Goal: Find contact information: Find contact information

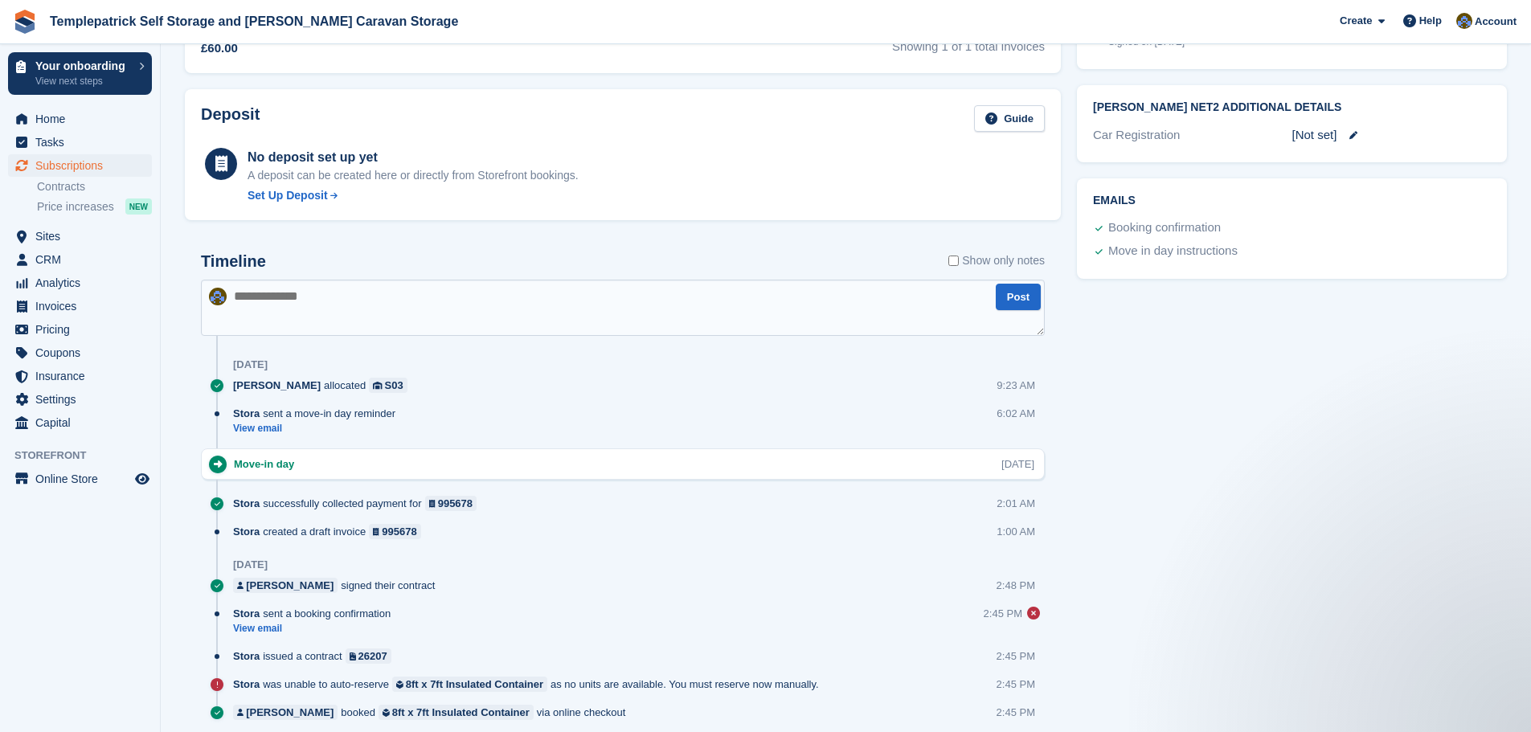
scroll to position [705, 0]
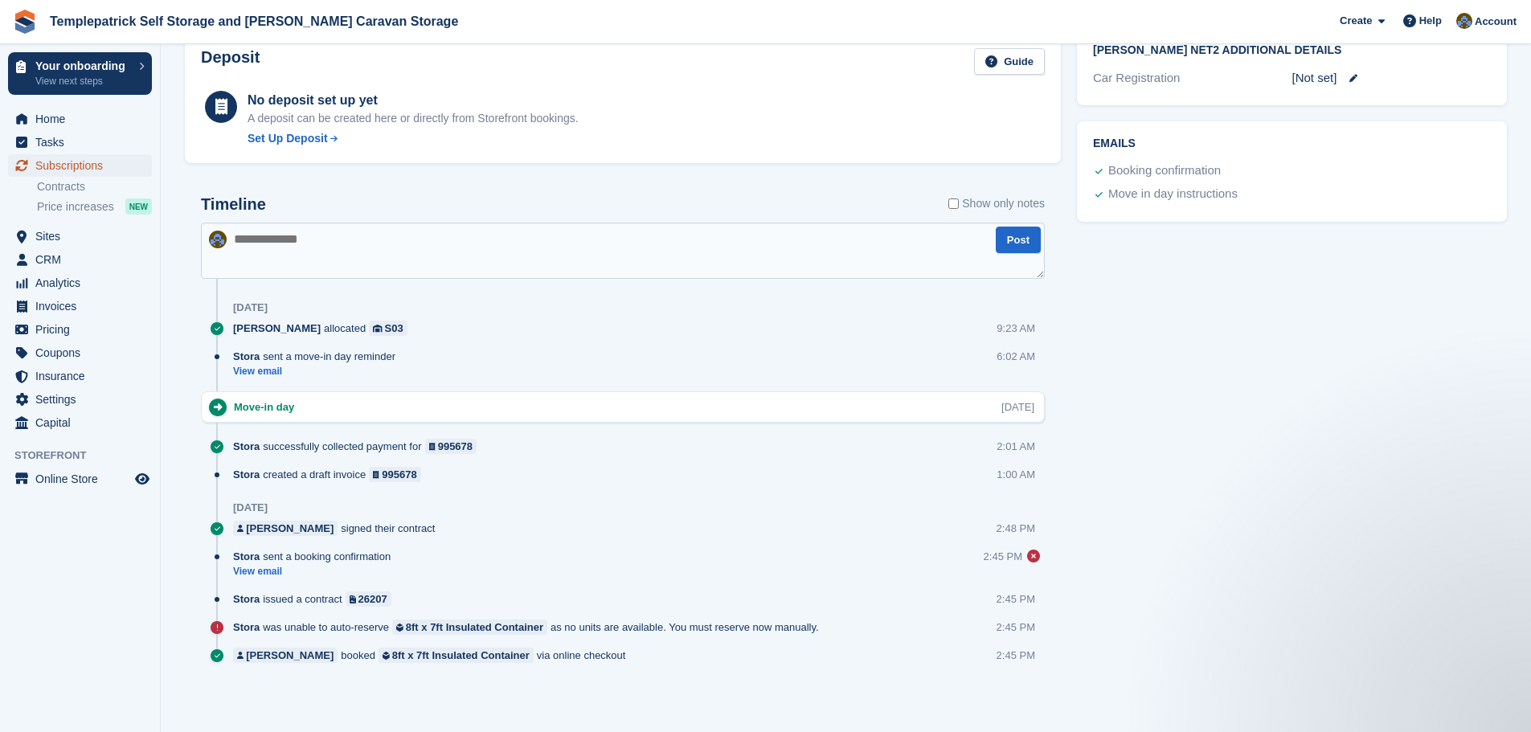
click at [80, 167] on span "Subscriptions" at bounding box center [83, 165] width 96 height 23
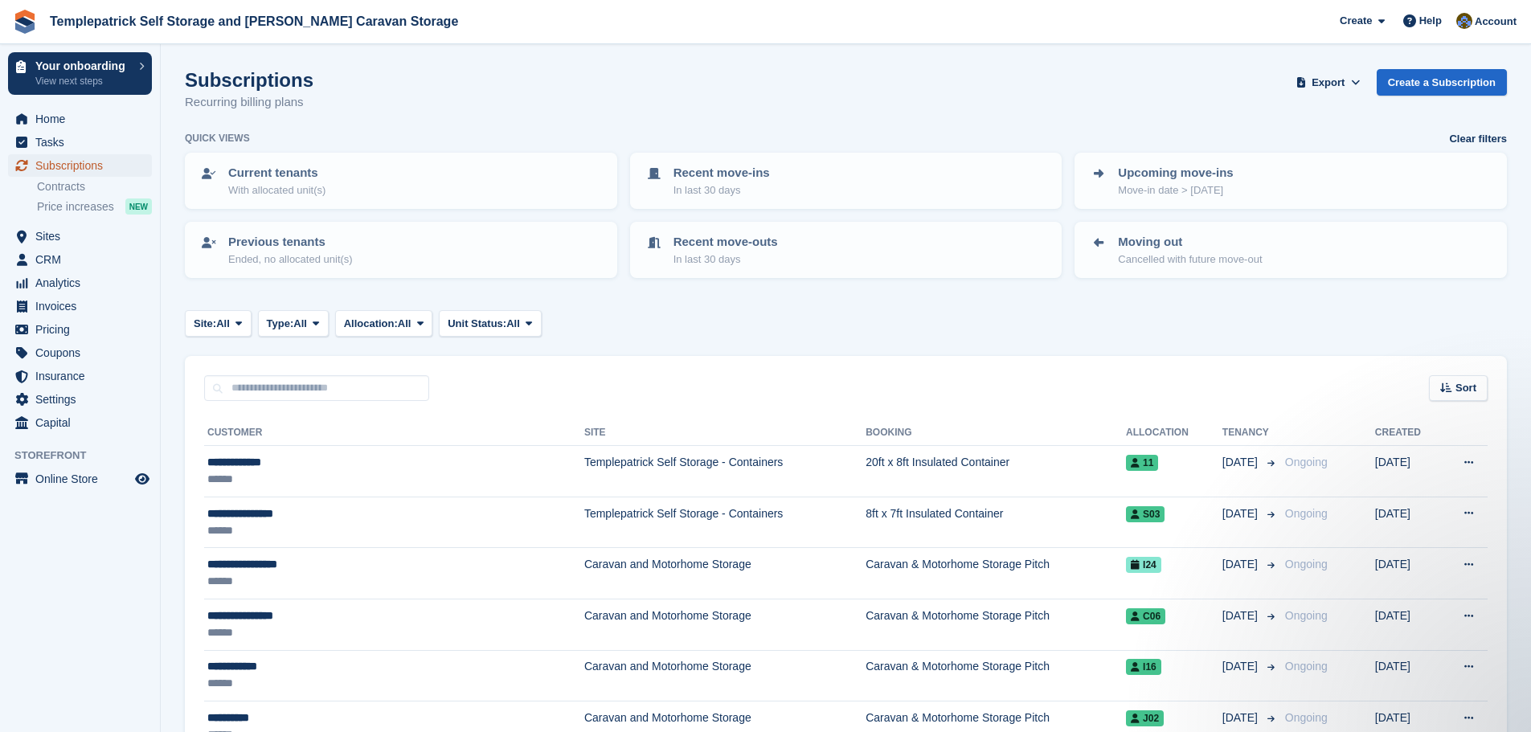
click at [96, 170] on span "Subscriptions" at bounding box center [83, 165] width 96 height 23
click at [280, 393] on input "text" at bounding box center [316, 388] width 225 height 27
type input "********"
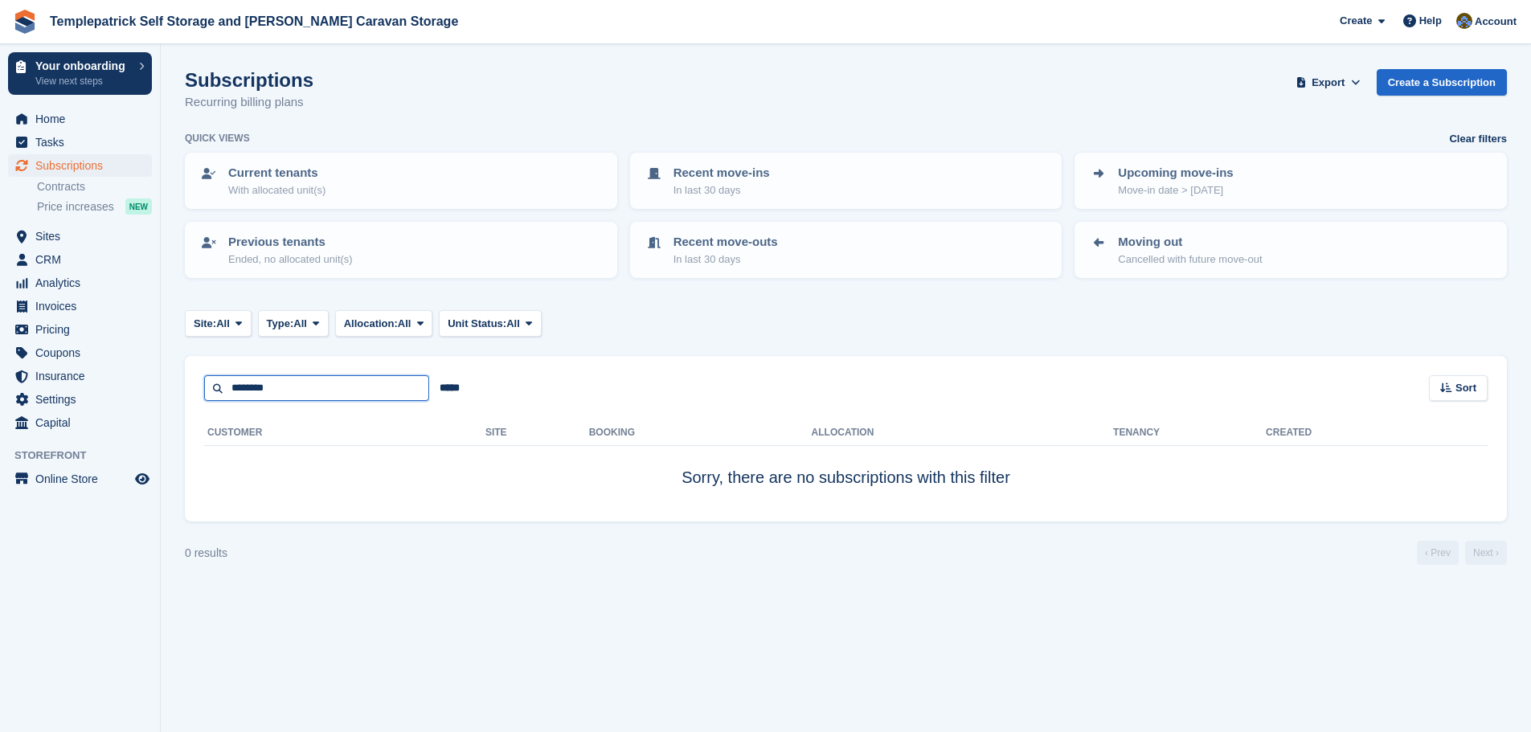
click at [244, 388] on input "********" at bounding box center [316, 388] width 225 height 27
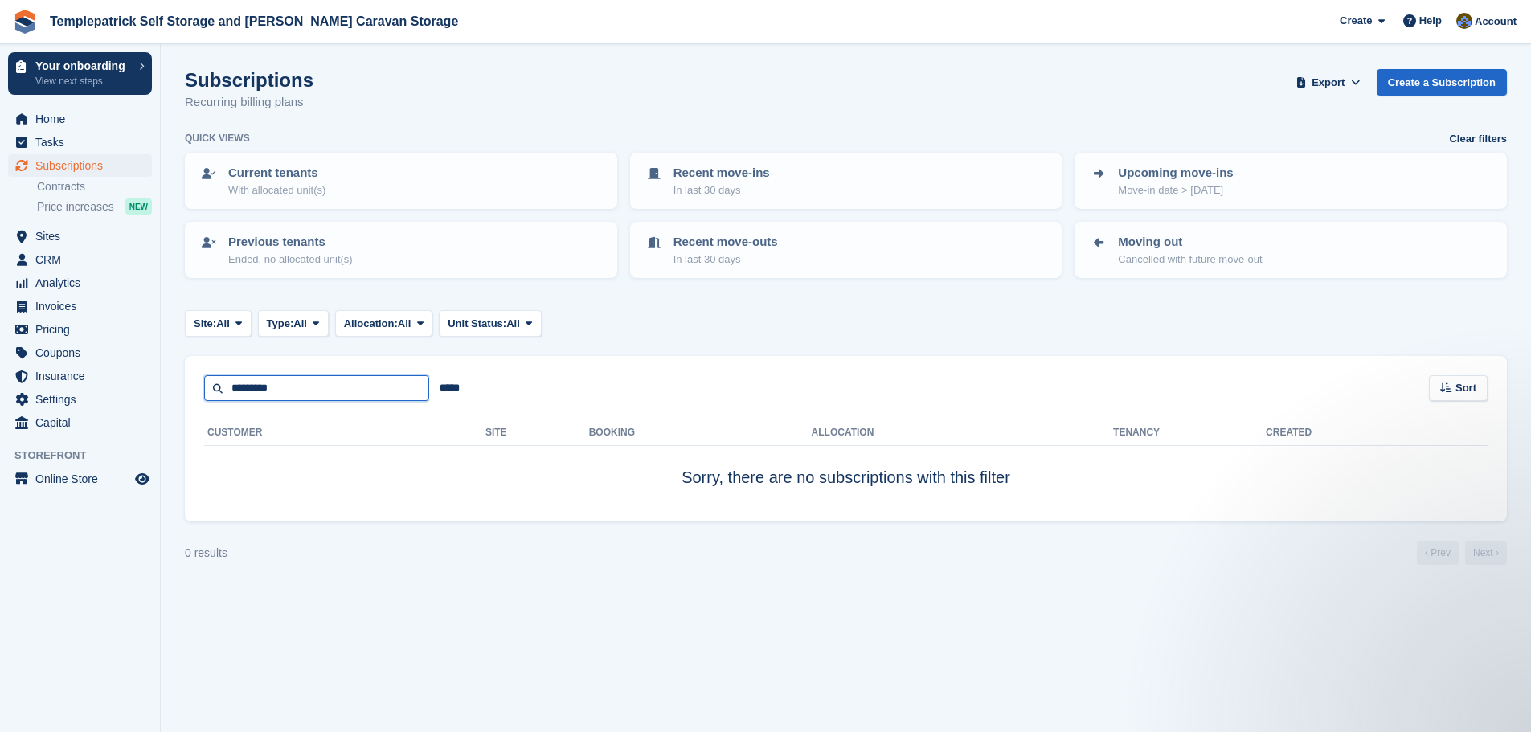
type input "*********"
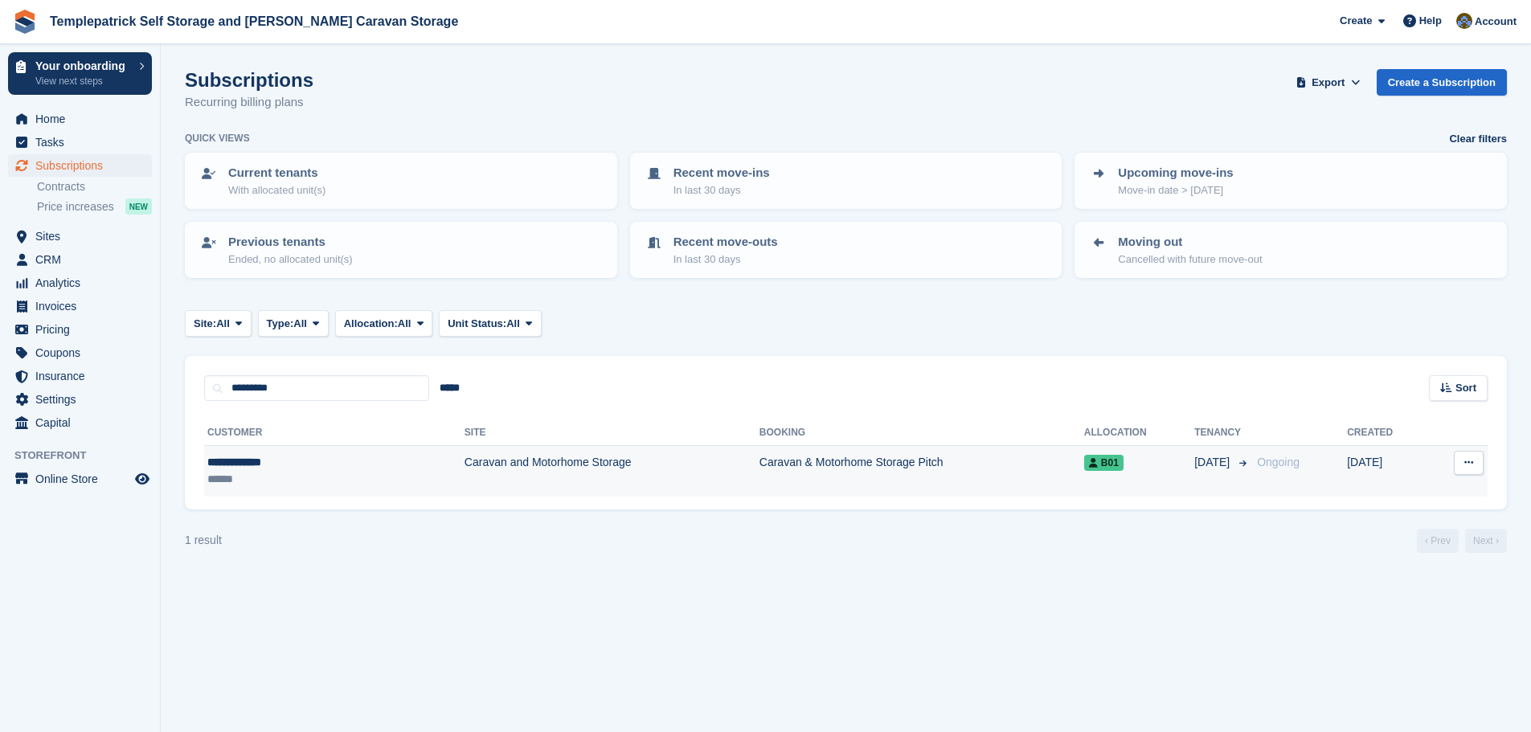
click at [1089, 463] on icon at bounding box center [1093, 463] width 9 height 10
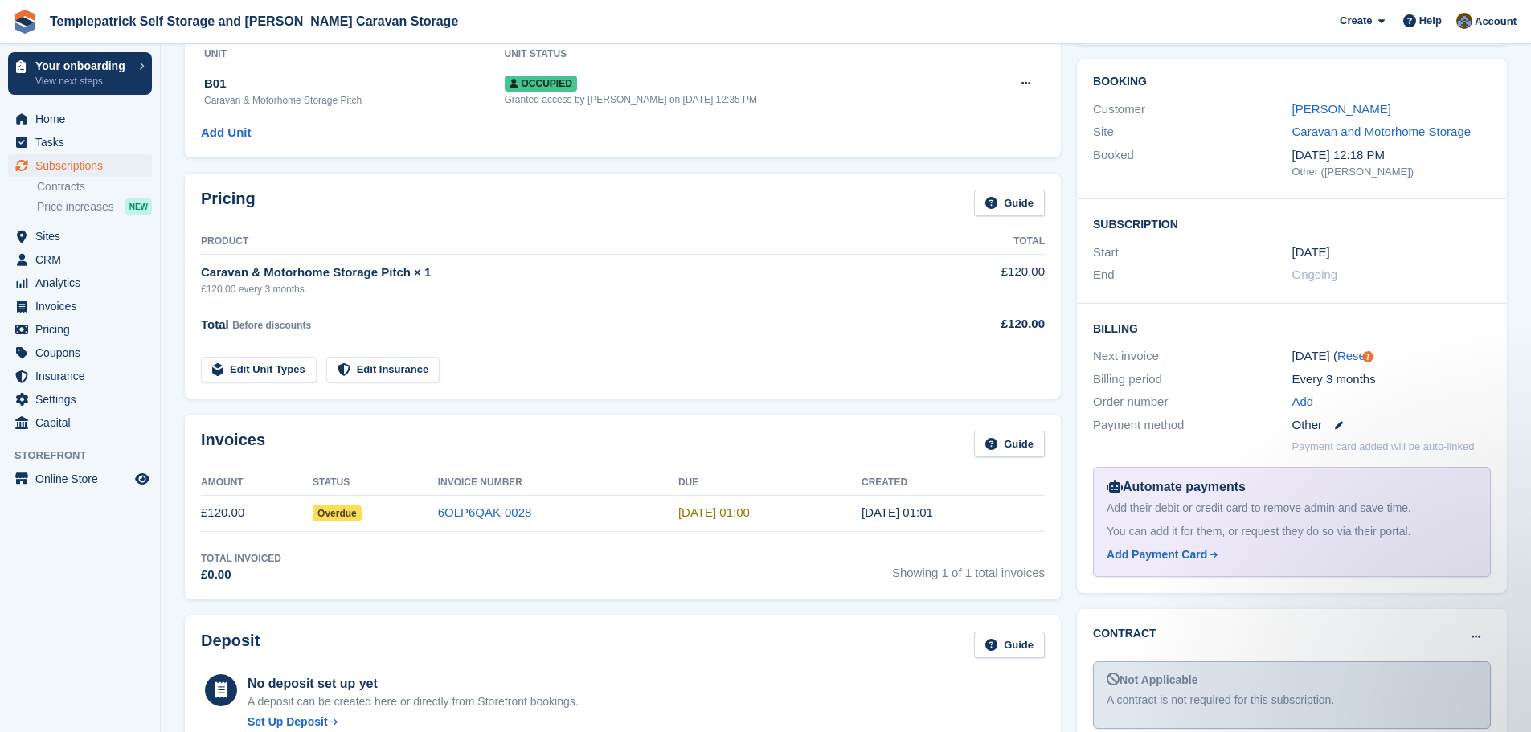
scroll to position [161, 0]
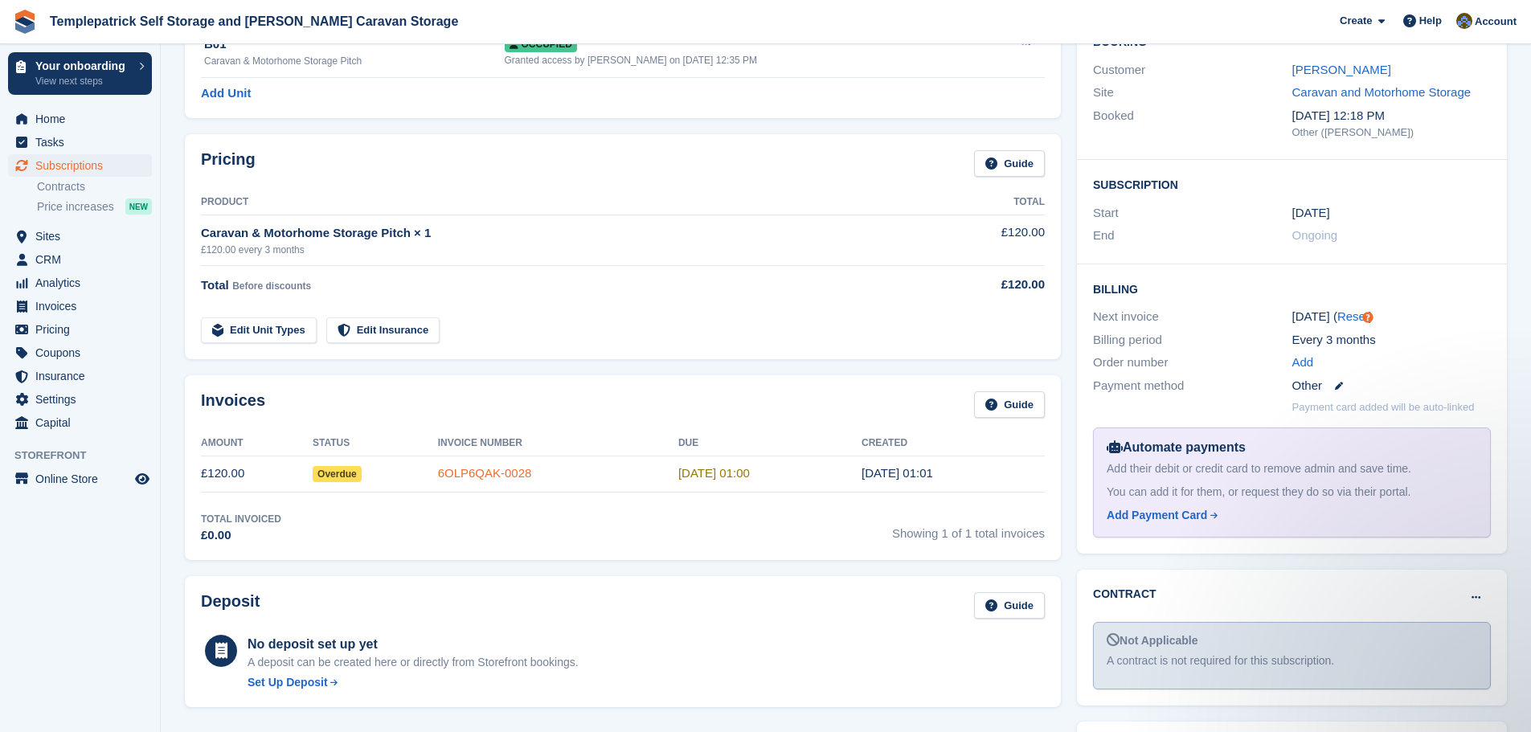
click at [485, 474] on link "6OLP6QAK-0028" at bounding box center [485, 473] width 94 height 14
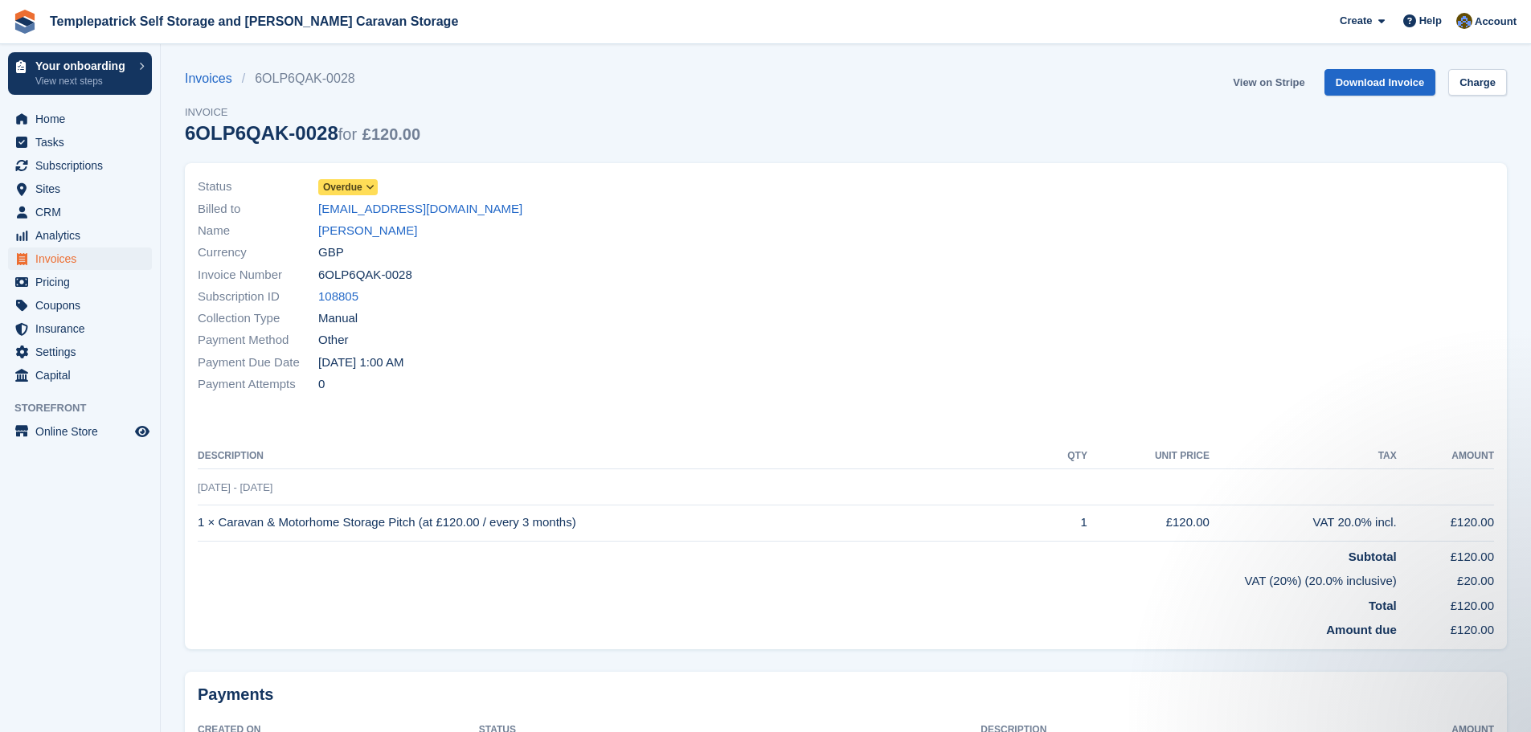
click at [1285, 89] on link "View on Stripe" at bounding box center [1268, 82] width 84 height 27
click at [1480, 87] on link "Charge" at bounding box center [1477, 82] width 59 height 27
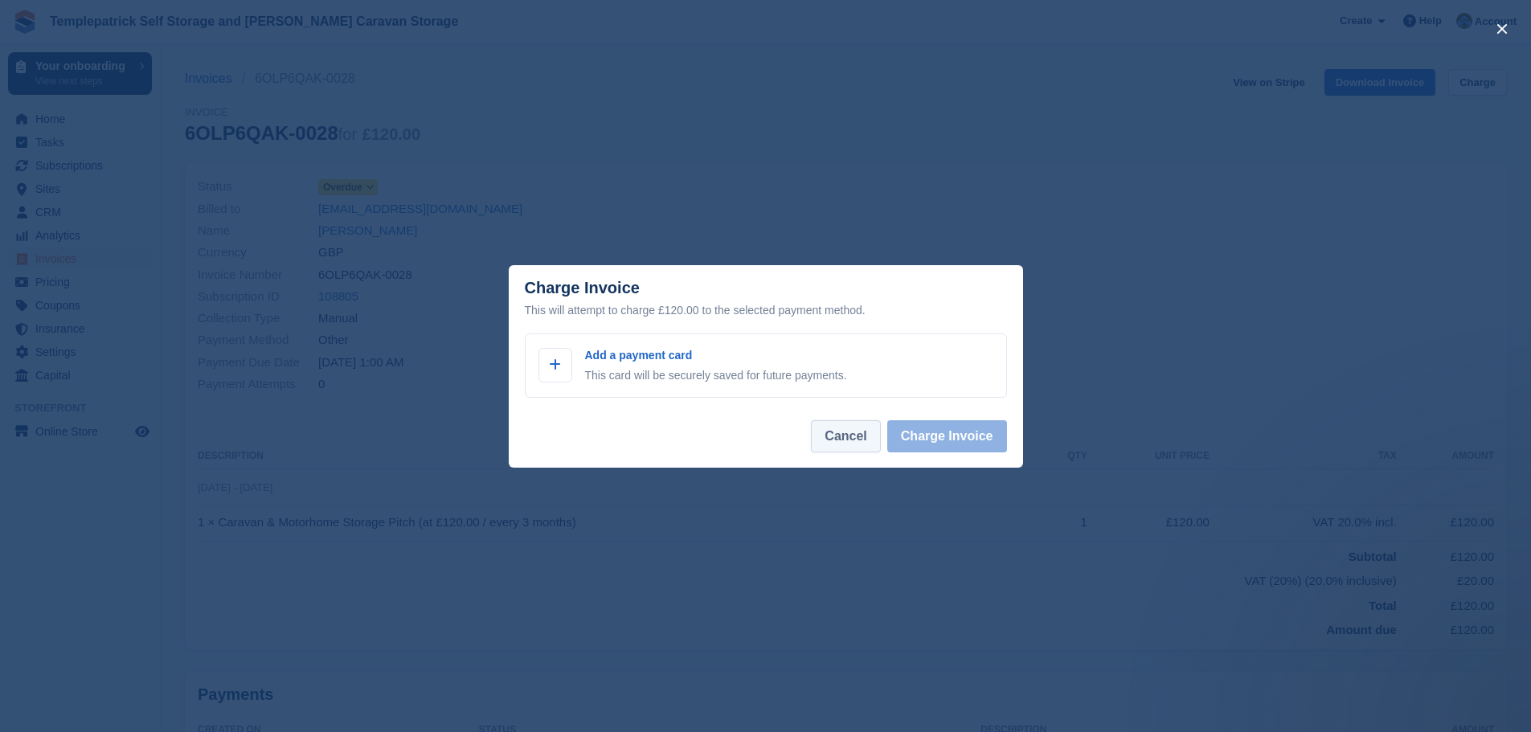
click at [848, 439] on button "Cancel" at bounding box center [845, 436] width 69 height 32
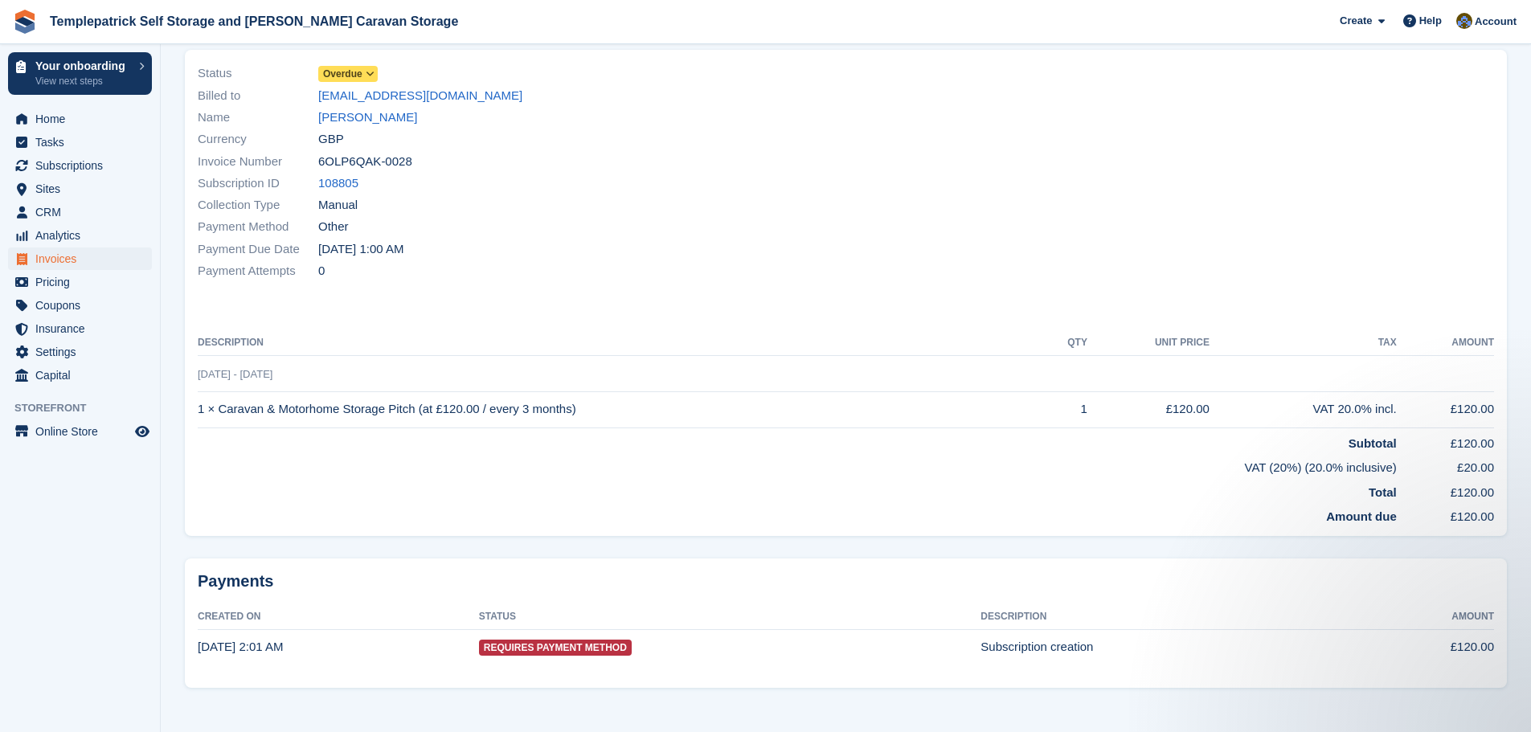
scroll to position [122, 0]
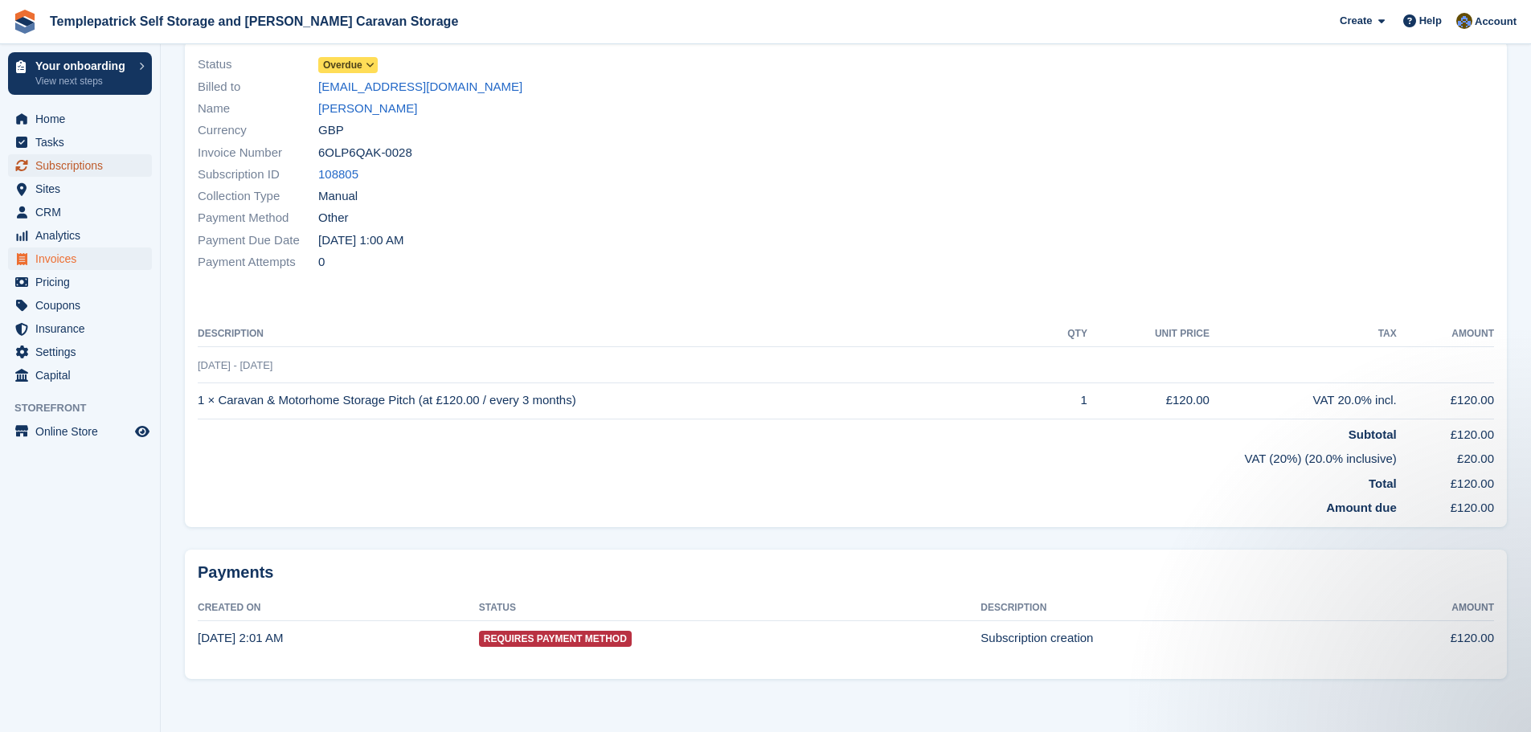
click at [88, 166] on span "Subscriptions" at bounding box center [83, 165] width 96 height 23
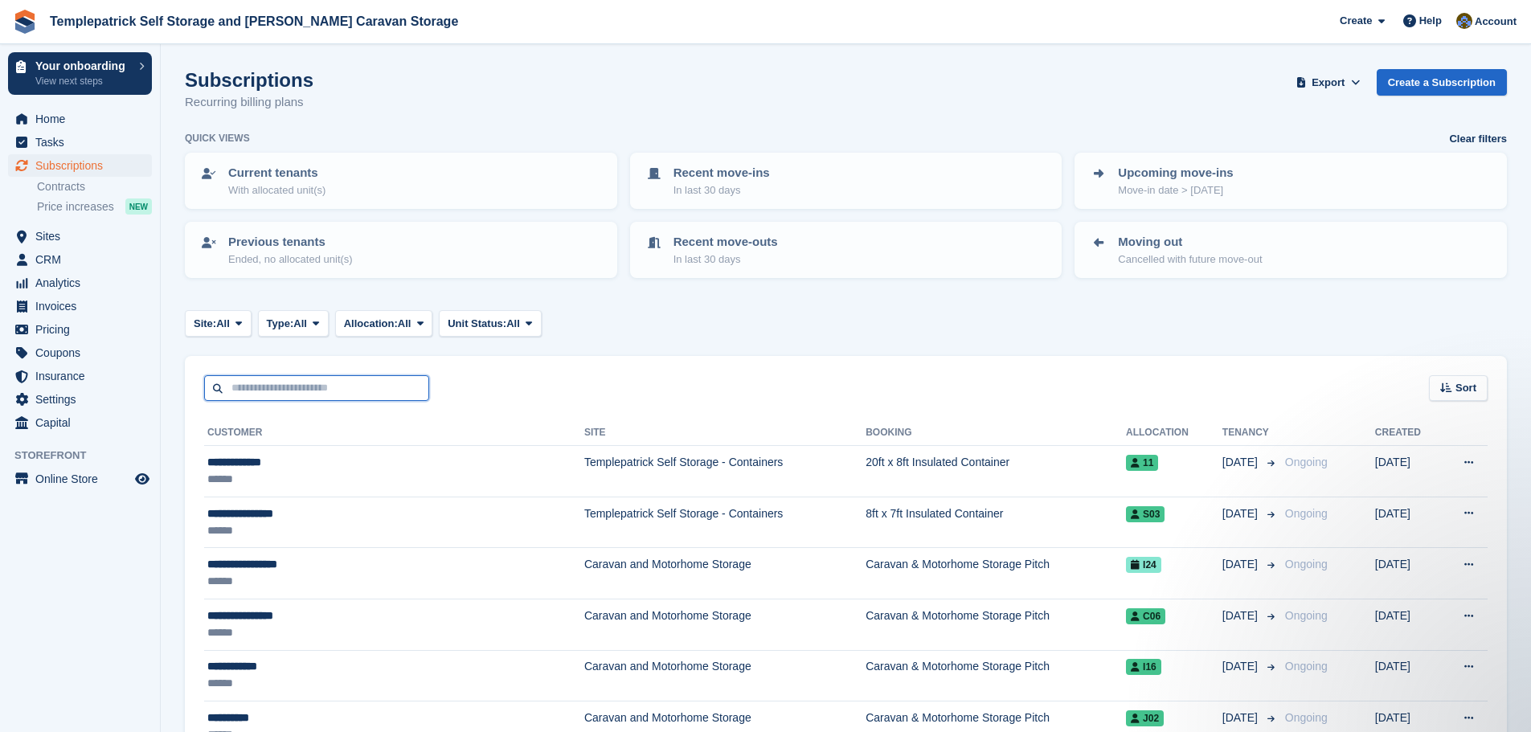
click at [247, 392] on input "text" at bounding box center [316, 388] width 225 height 27
type input "****"
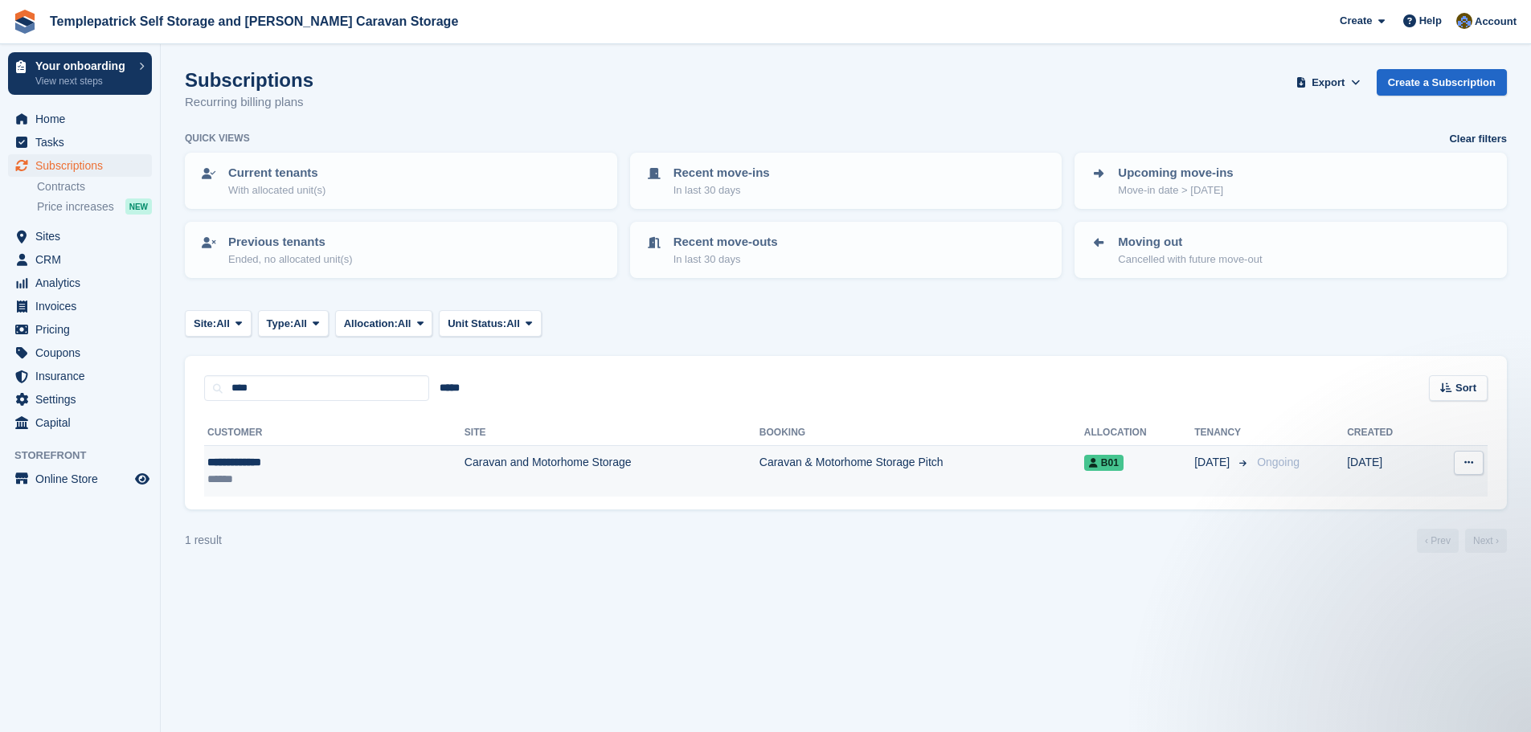
click at [776, 468] on td "Caravan & Motorhome Storage Pitch" at bounding box center [921, 471] width 325 height 51
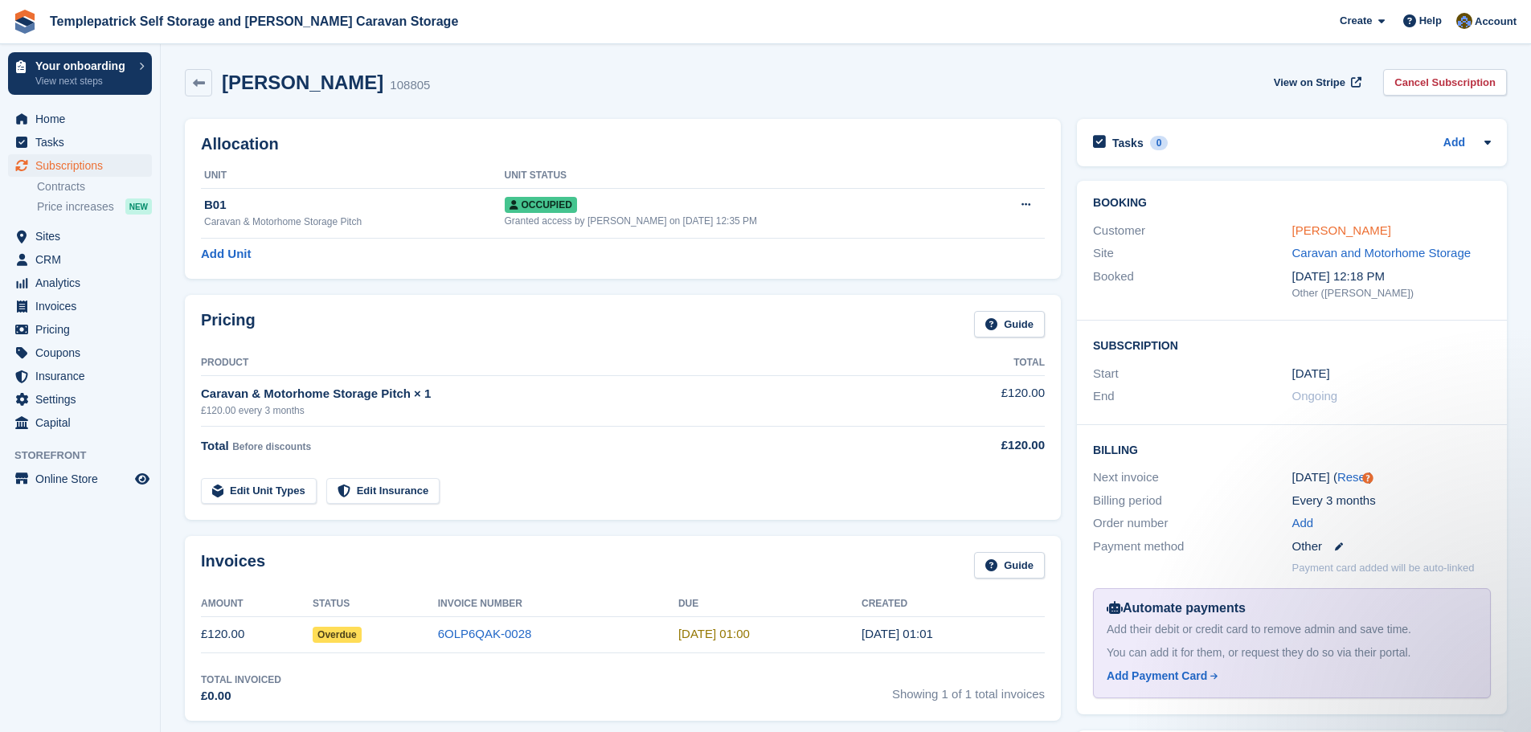
click at [1342, 235] on link "[PERSON_NAME]" at bounding box center [1341, 230] width 99 height 14
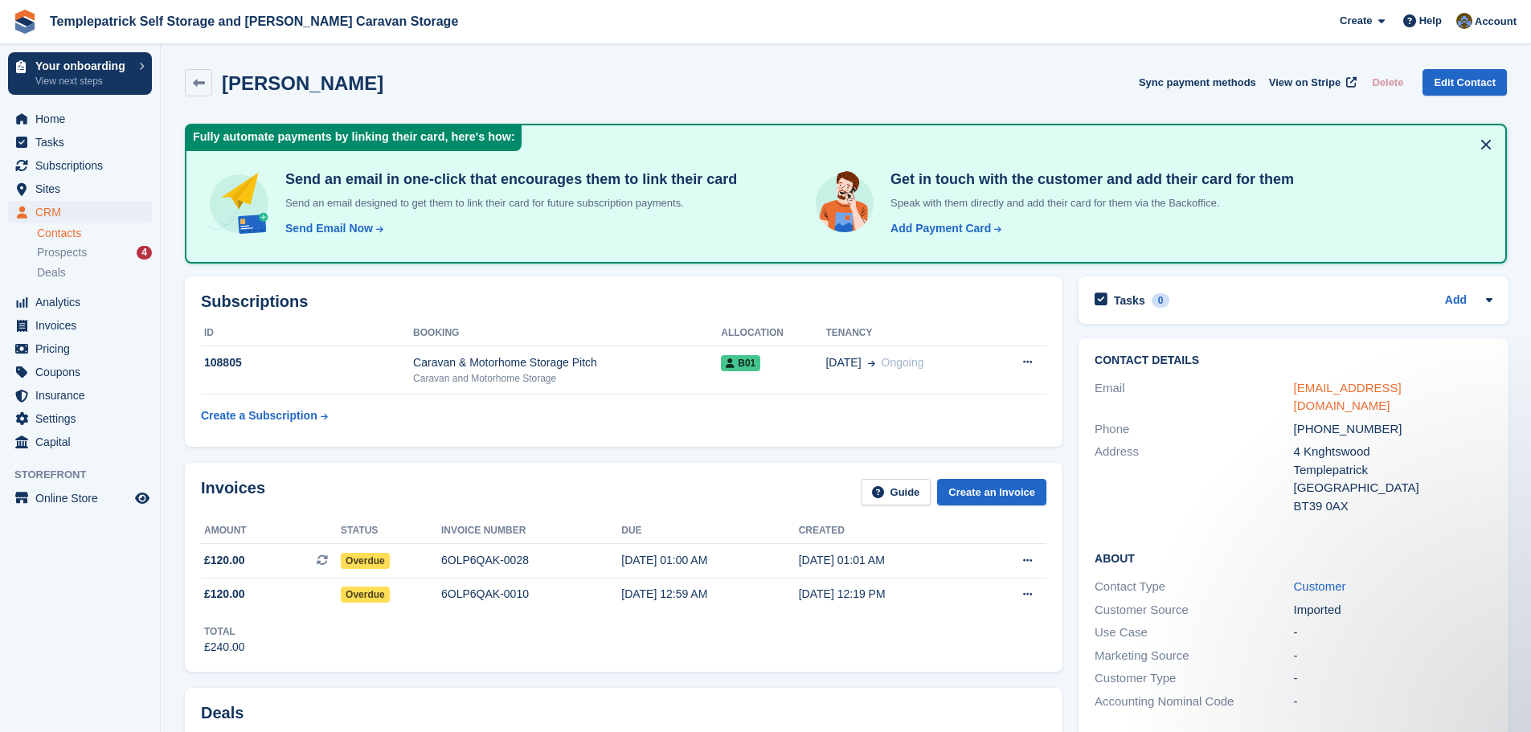
click at [1324, 388] on link "kensalisbury@me.com" at bounding box center [1348, 397] width 108 height 32
click at [1329, 389] on link "kensalisbury@me.com" at bounding box center [1348, 397] width 108 height 32
